Goal: Transaction & Acquisition: Purchase product/service

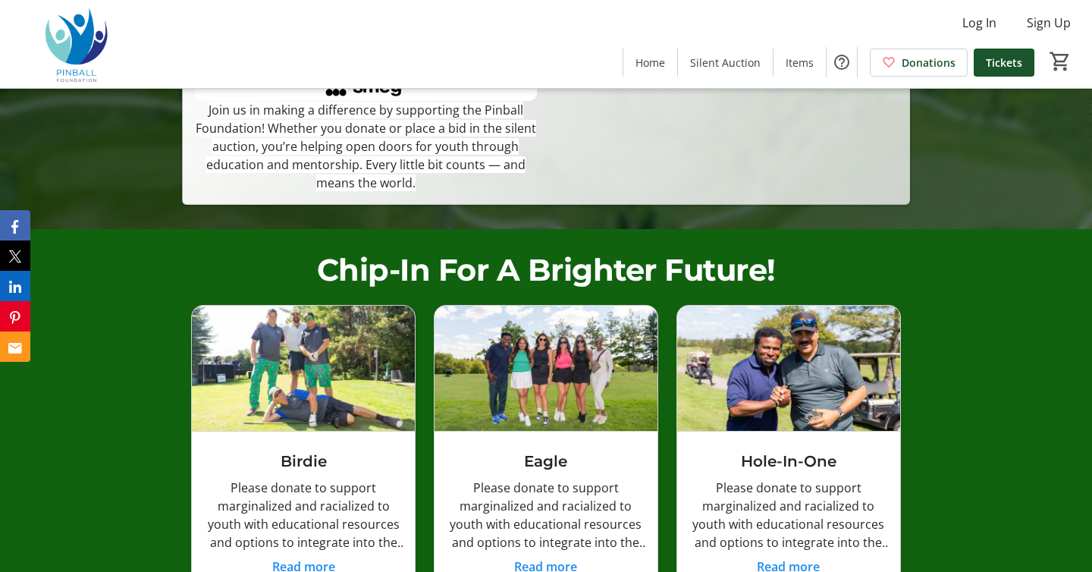
scroll to position [328, 0]
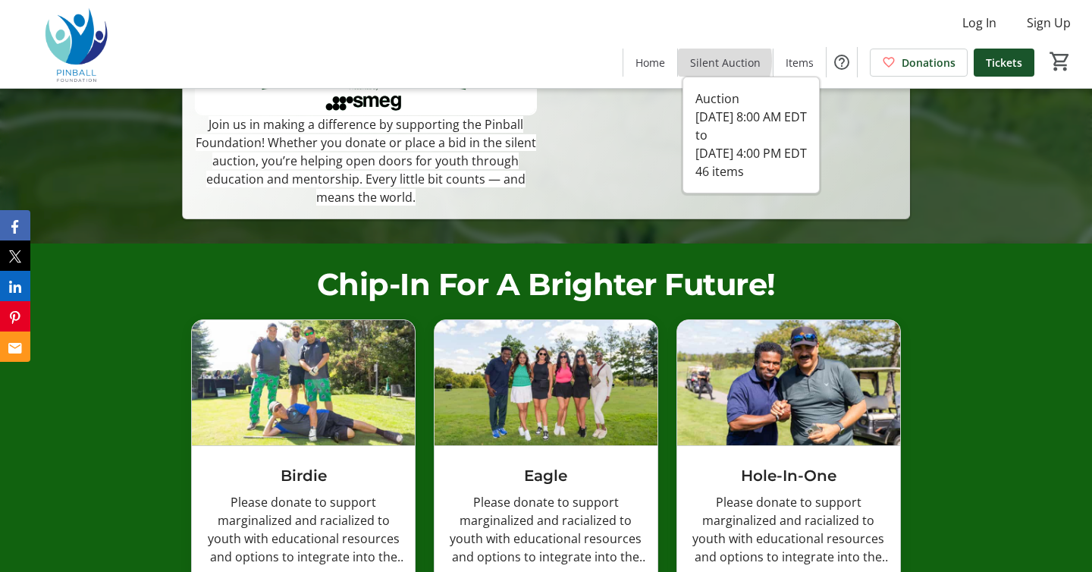
click at [722, 61] on span "Silent Auction" at bounding box center [725, 63] width 71 height 16
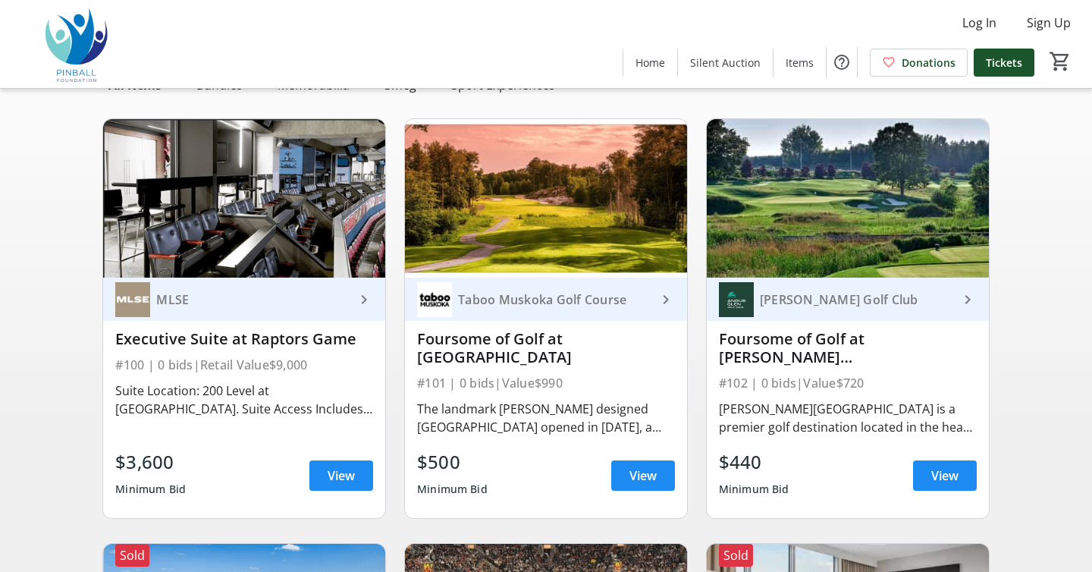
scroll to position [135, 0]
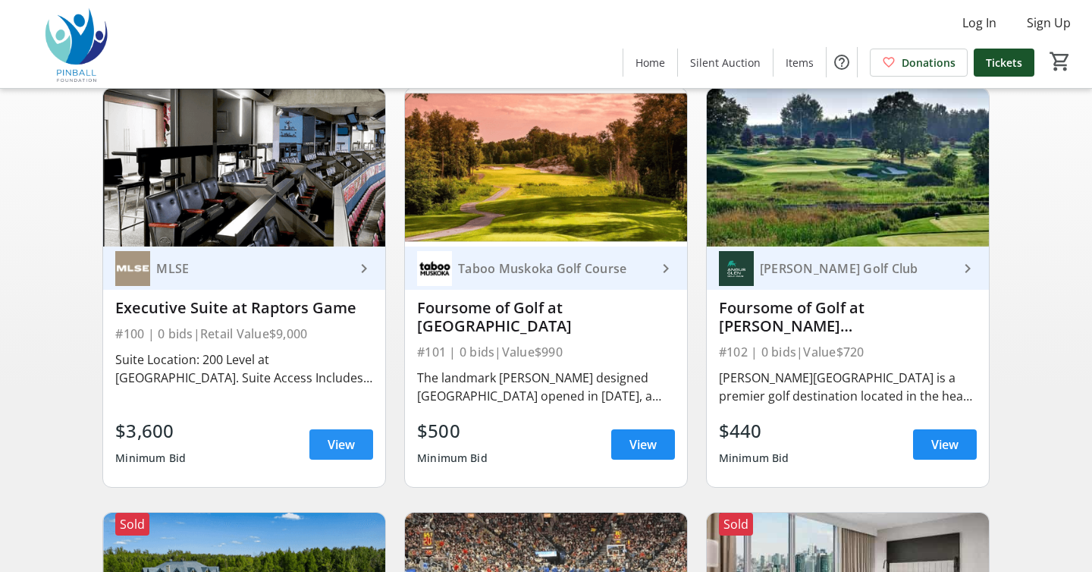
click at [326, 445] on span at bounding box center [342, 444] width 64 height 36
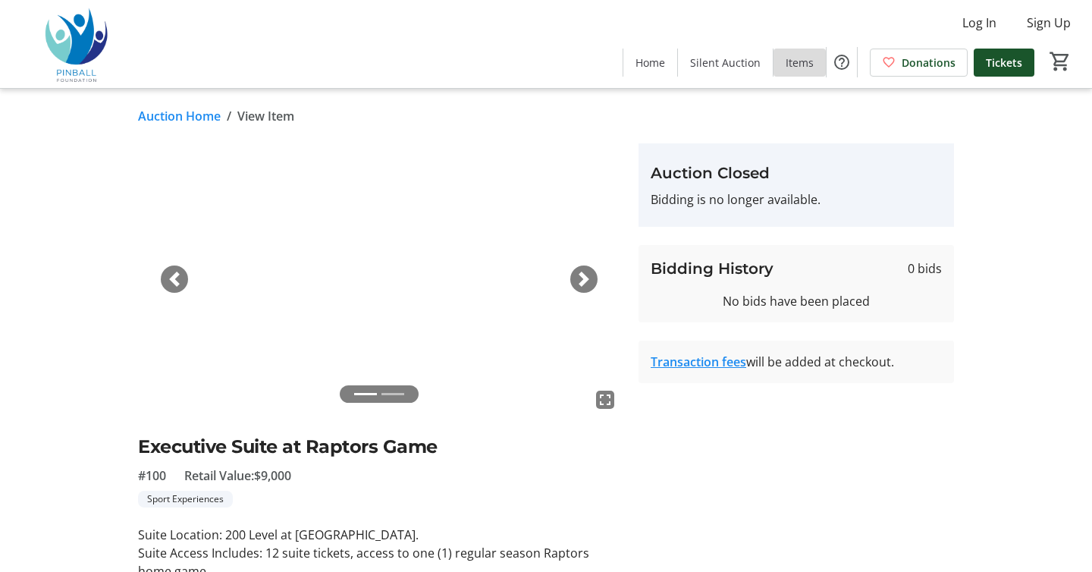
click at [789, 68] on span "Items" at bounding box center [800, 63] width 28 height 16
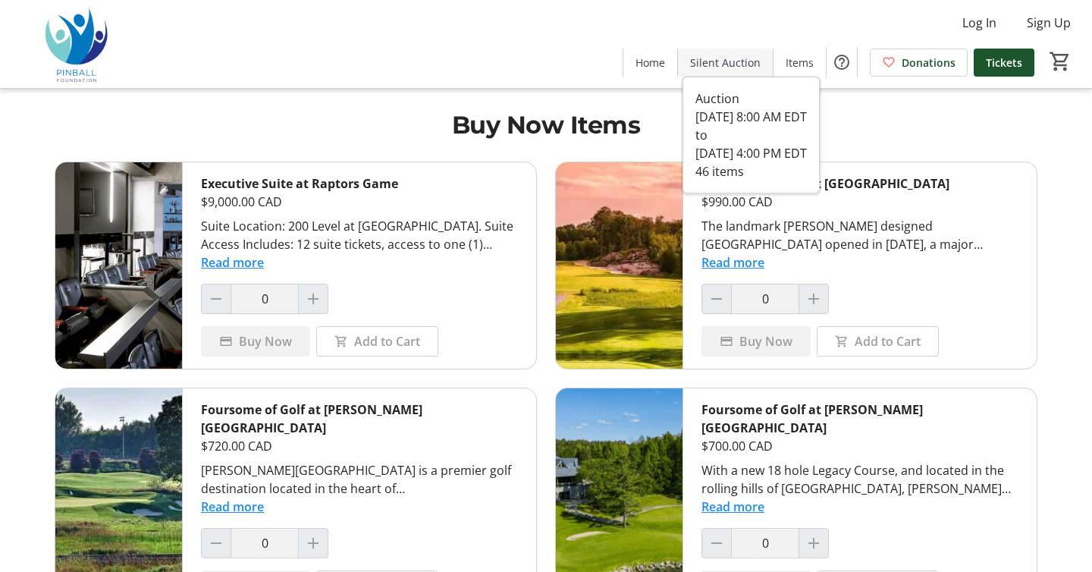
click at [720, 71] on span at bounding box center [725, 62] width 95 height 36
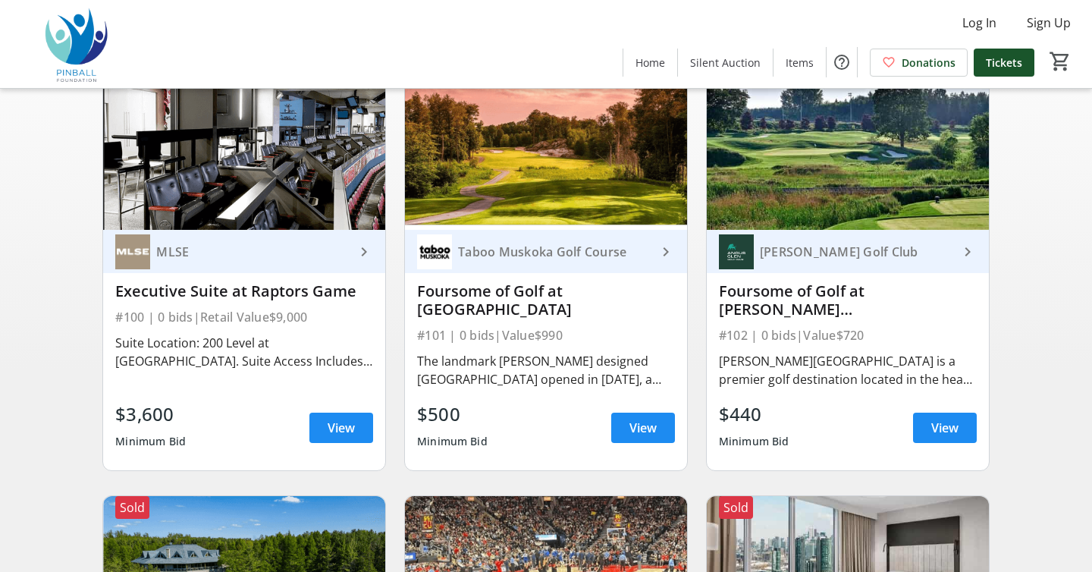
scroll to position [155, 0]
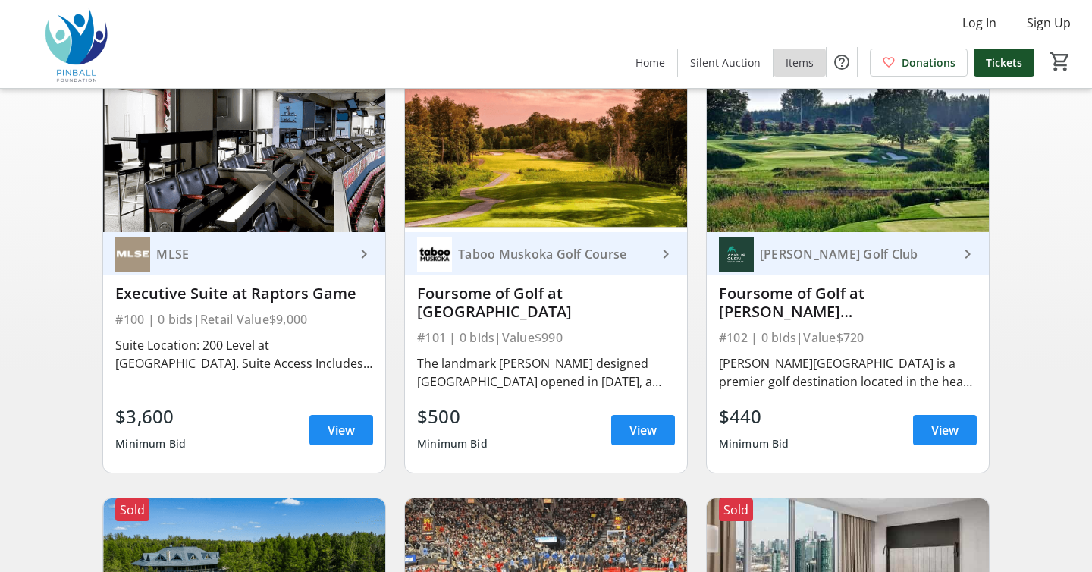
click at [806, 64] on span "Items" at bounding box center [800, 63] width 28 height 16
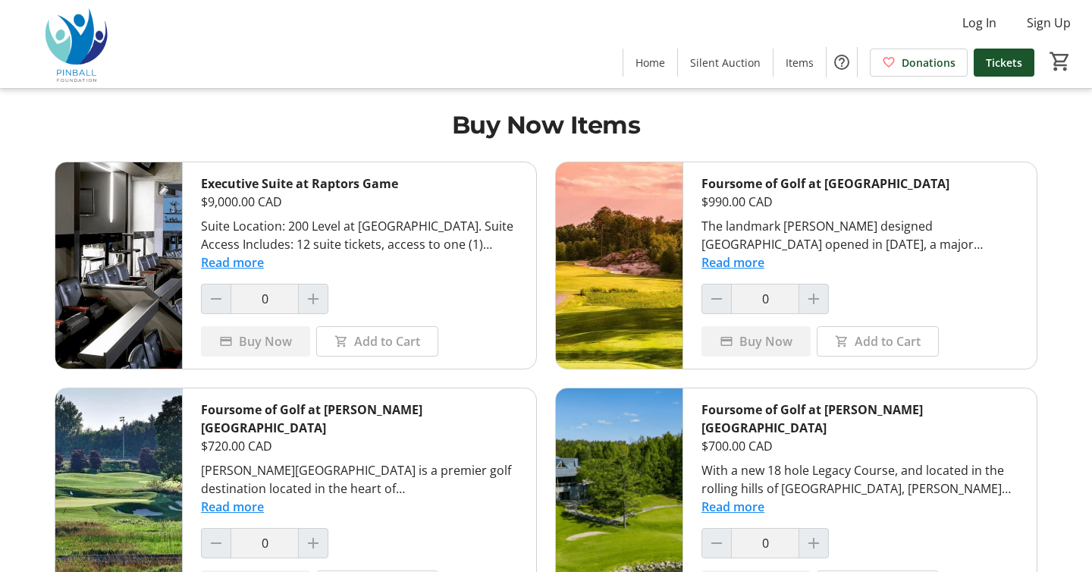
scroll to position [18, 0]
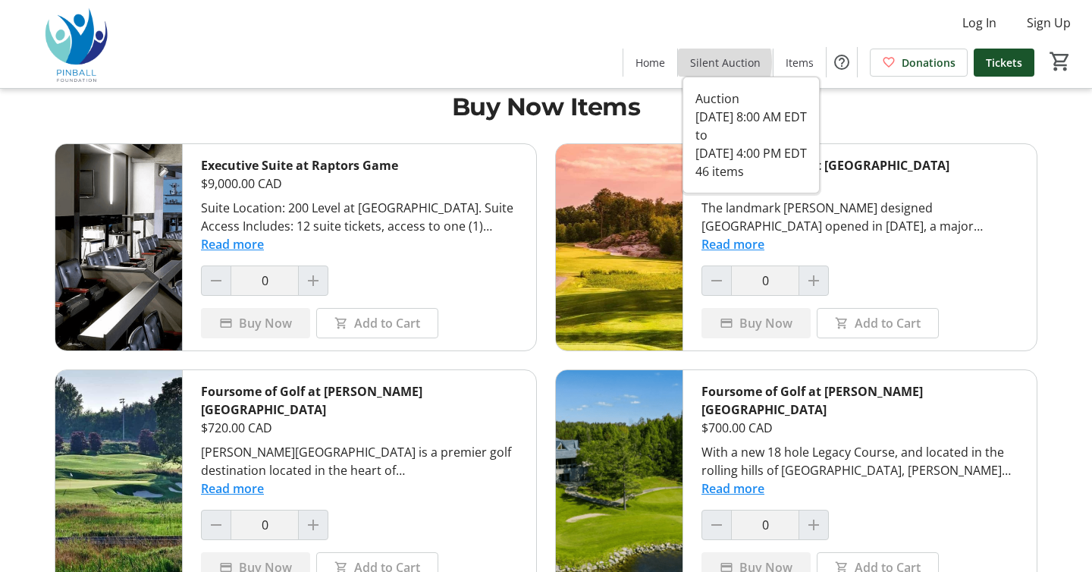
click at [717, 62] on span "Silent Auction" at bounding box center [725, 63] width 71 height 16
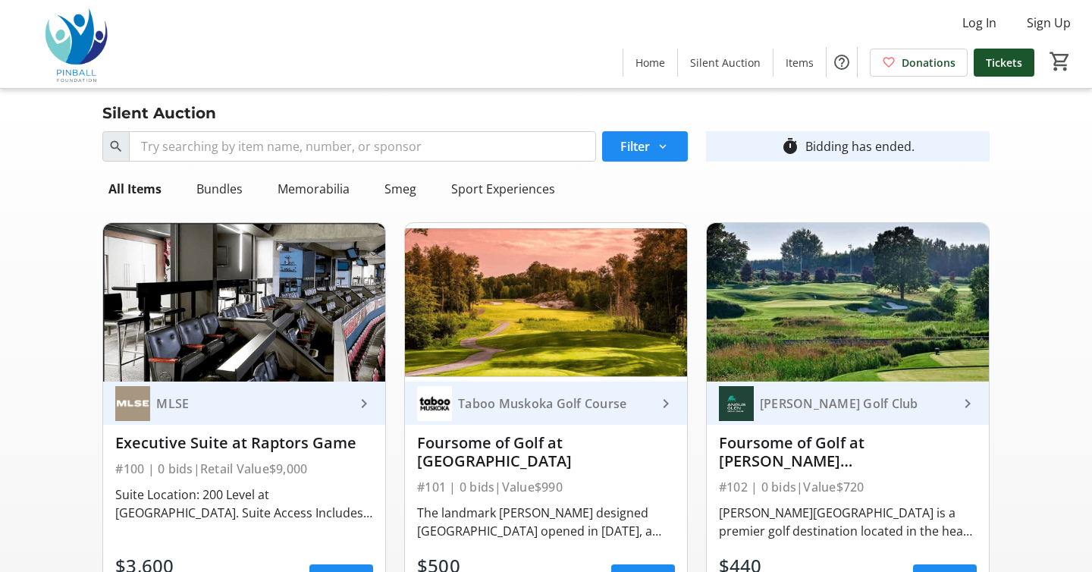
click at [70, 36] on img at bounding box center [76, 44] width 135 height 76
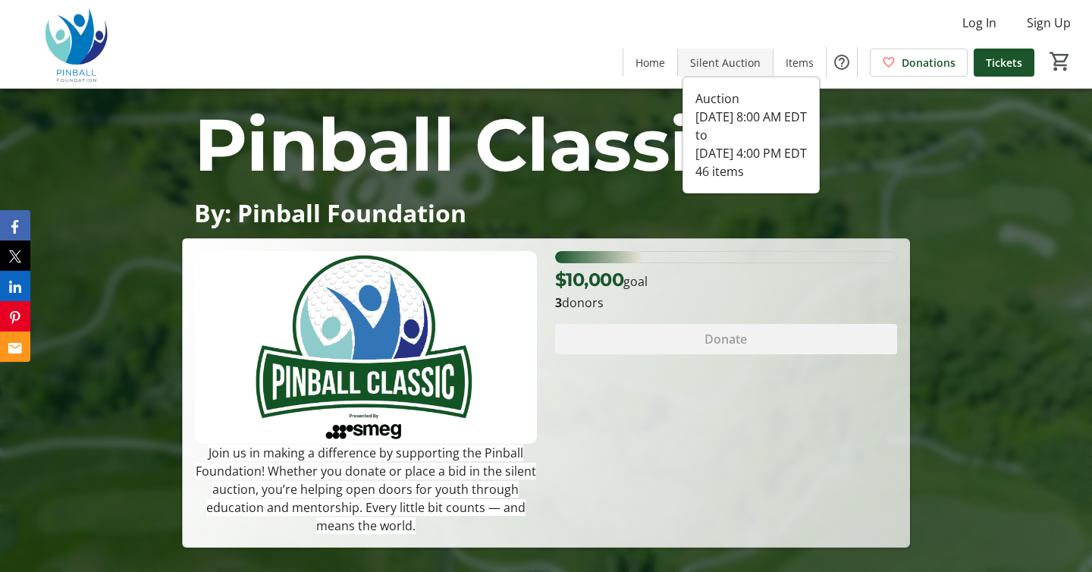
click at [712, 55] on span "Silent Auction" at bounding box center [725, 63] width 71 height 16
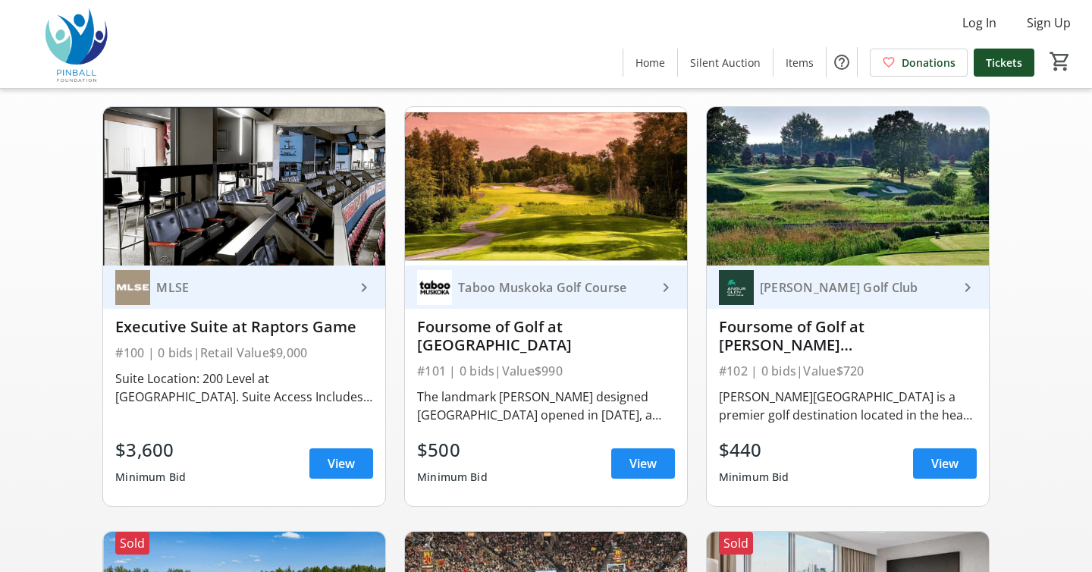
scroll to position [114, 0]
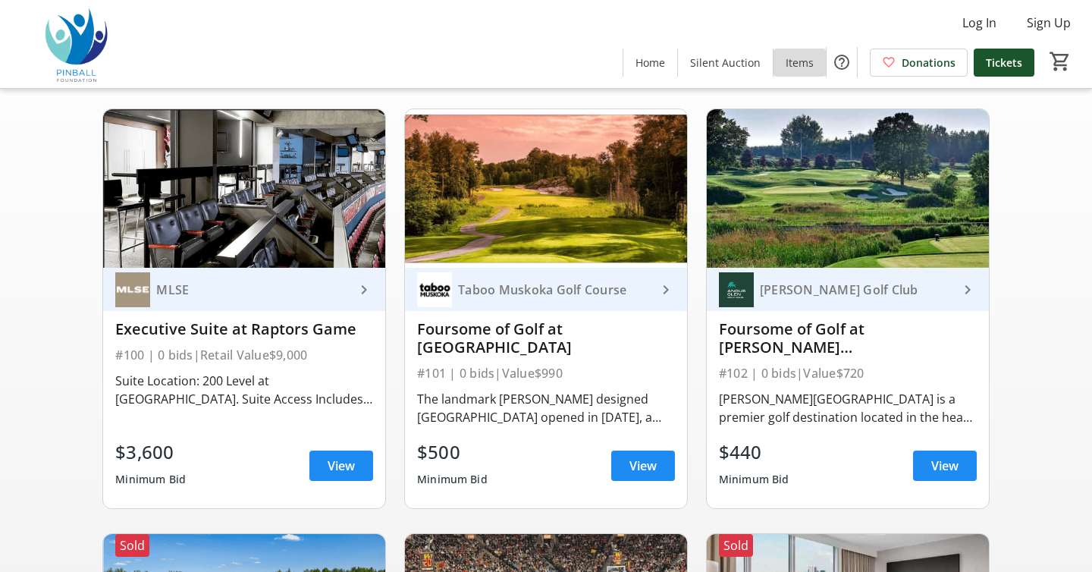
click at [798, 70] on span "Items" at bounding box center [800, 63] width 28 height 16
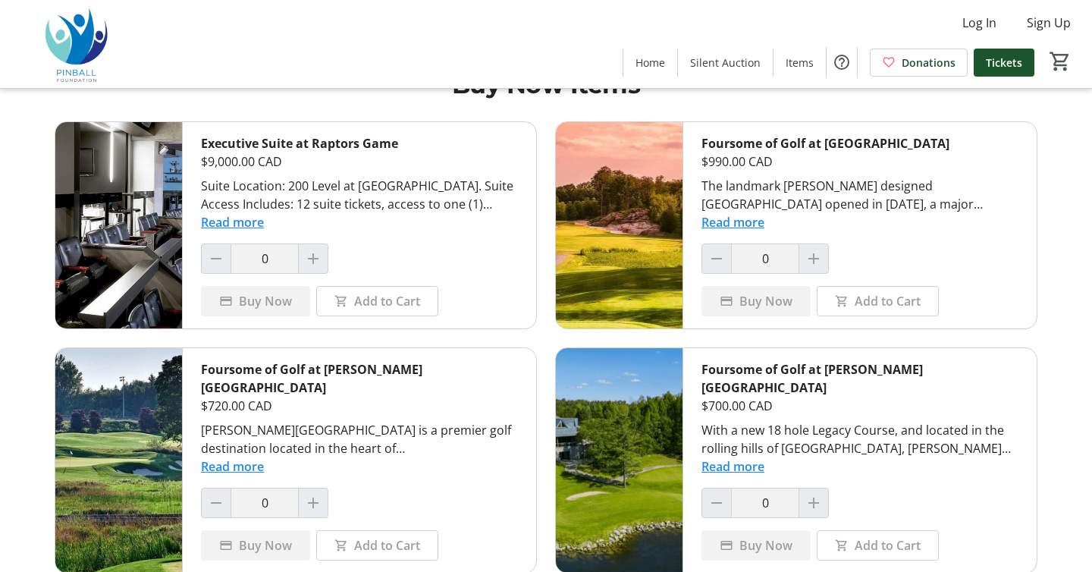
scroll to position [48, 0]
